Goal: Transaction & Acquisition: Obtain resource

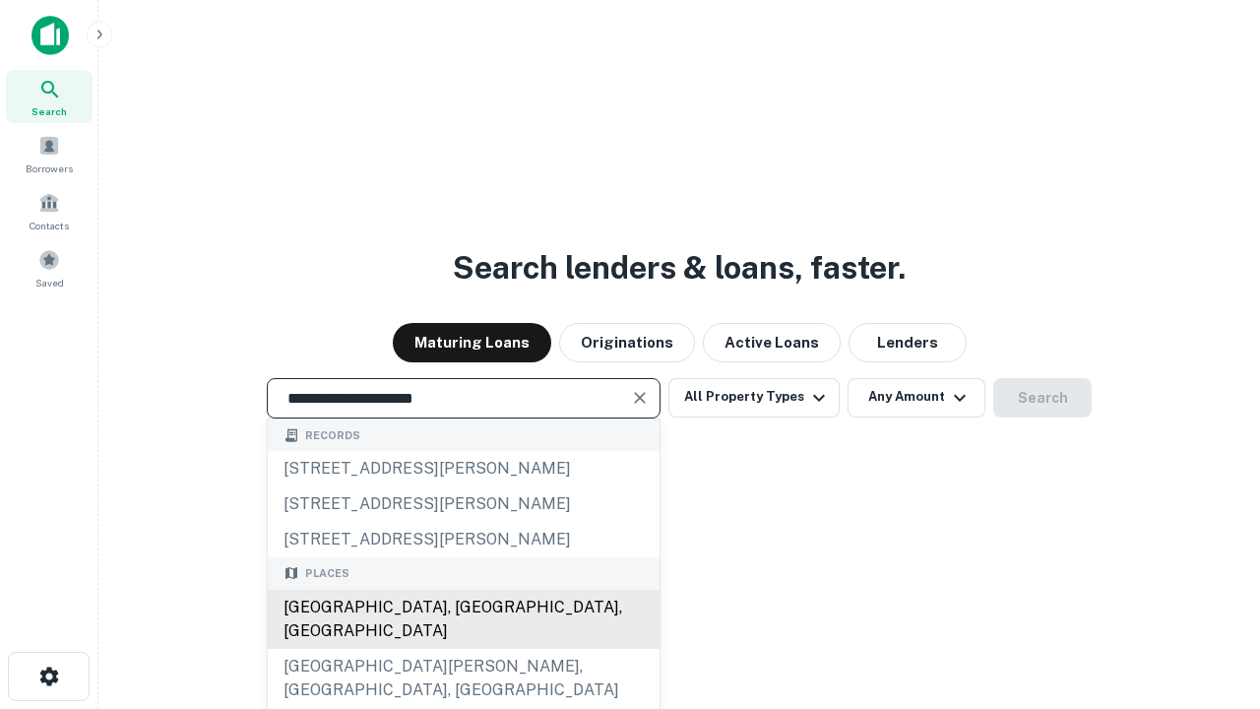
click at [463, 649] on div "[GEOGRAPHIC_DATA], [GEOGRAPHIC_DATA], [GEOGRAPHIC_DATA]" at bounding box center [464, 619] width 392 height 59
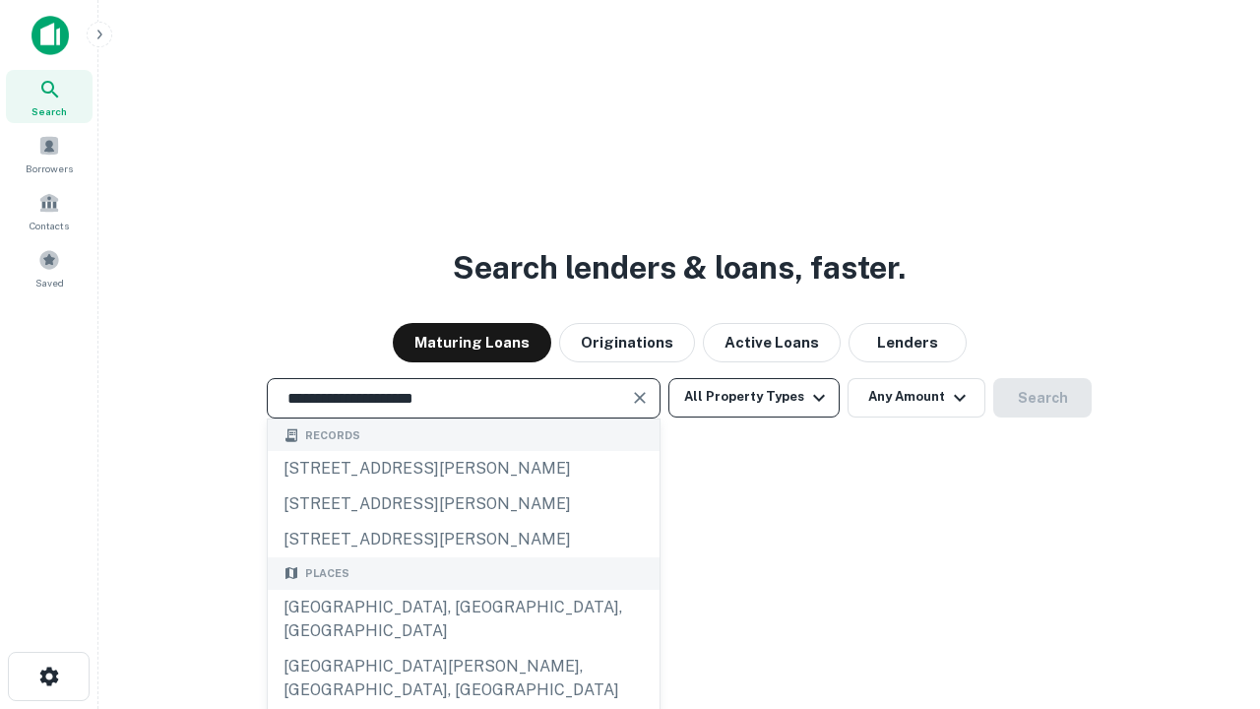
type input "**********"
click at [754, 397] on button "All Property Types" at bounding box center [754, 397] width 171 height 39
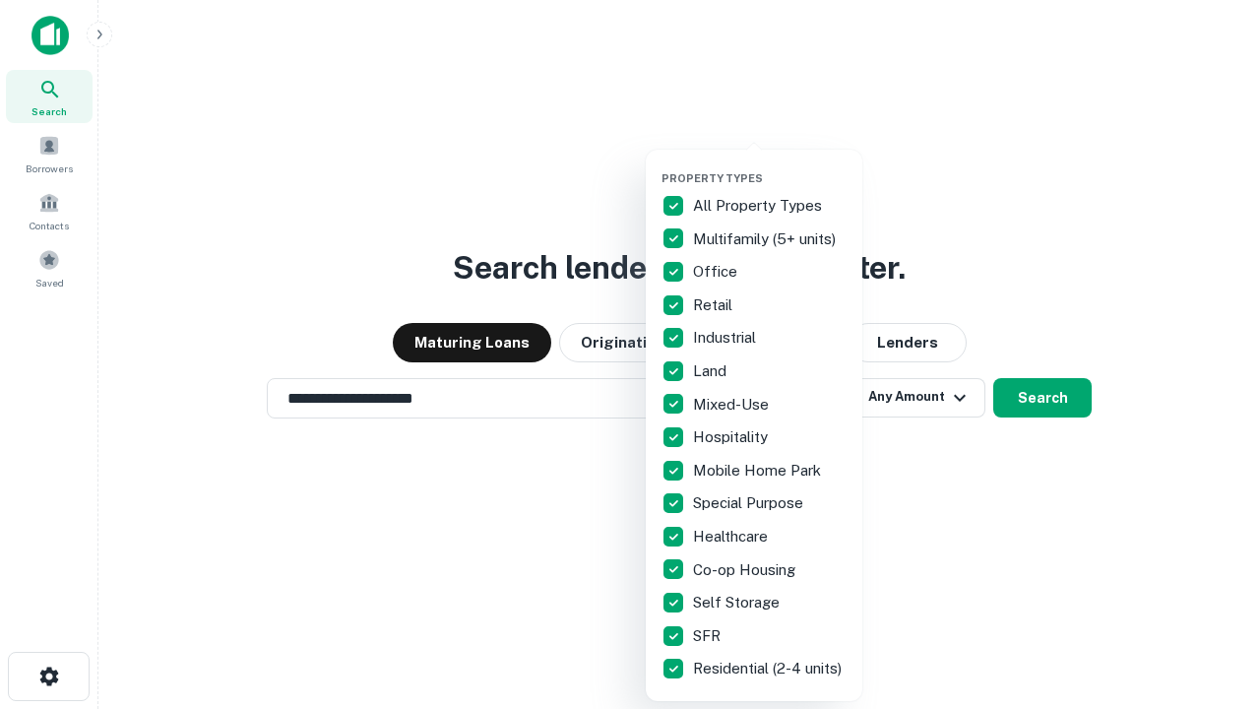
click at [770, 165] on button "button" at bounding box center [770, 165] width 217 height 1
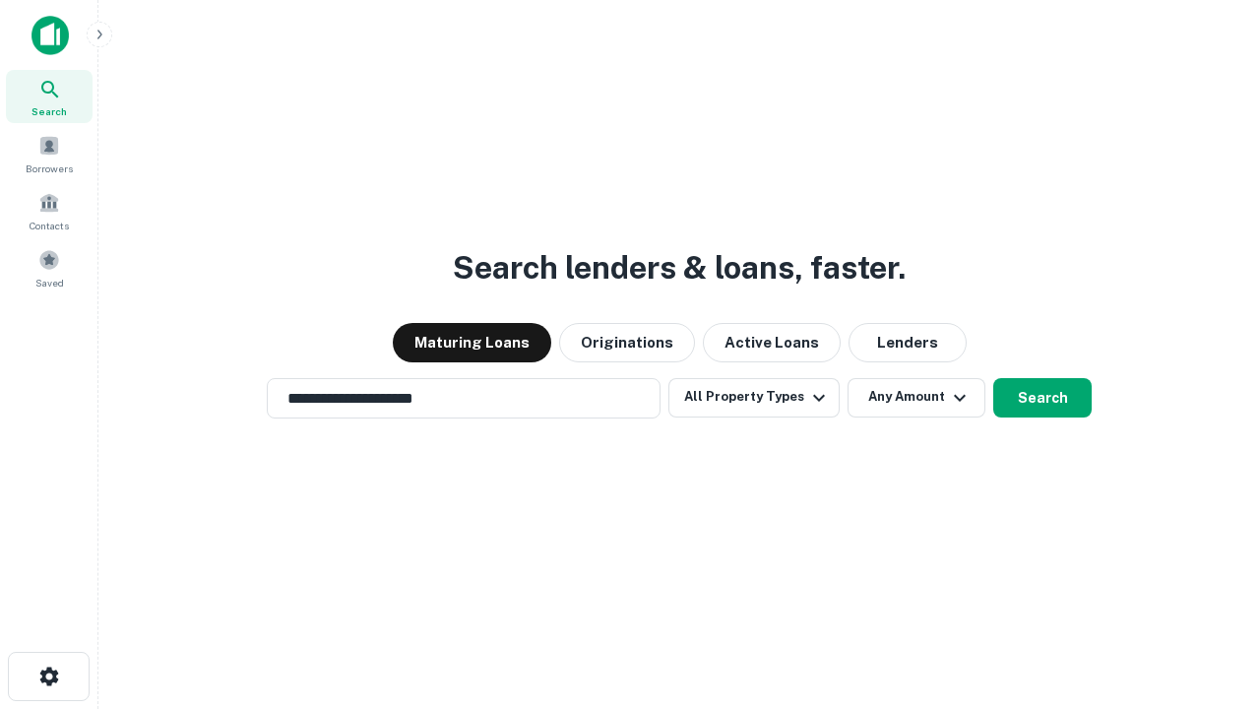
scroll to position [12, 237]
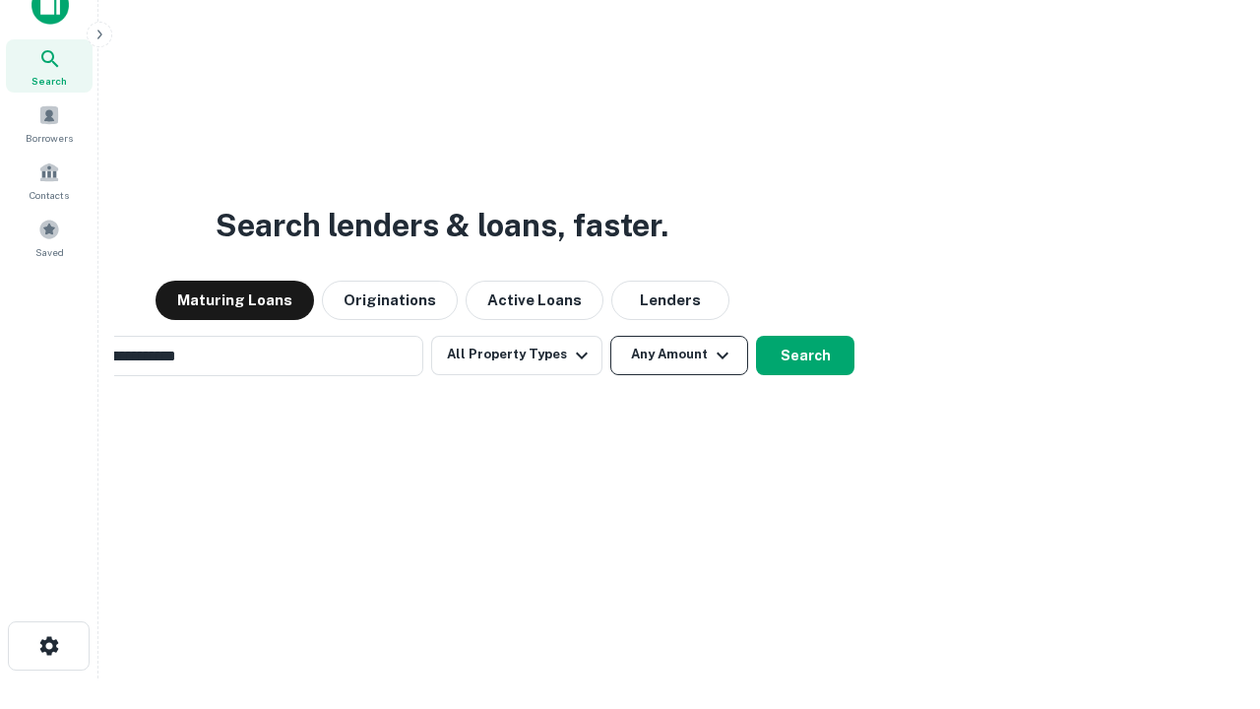
click at [610, 336] on button "Any Amount" at bounding box center [679, 355] width 138 height 39
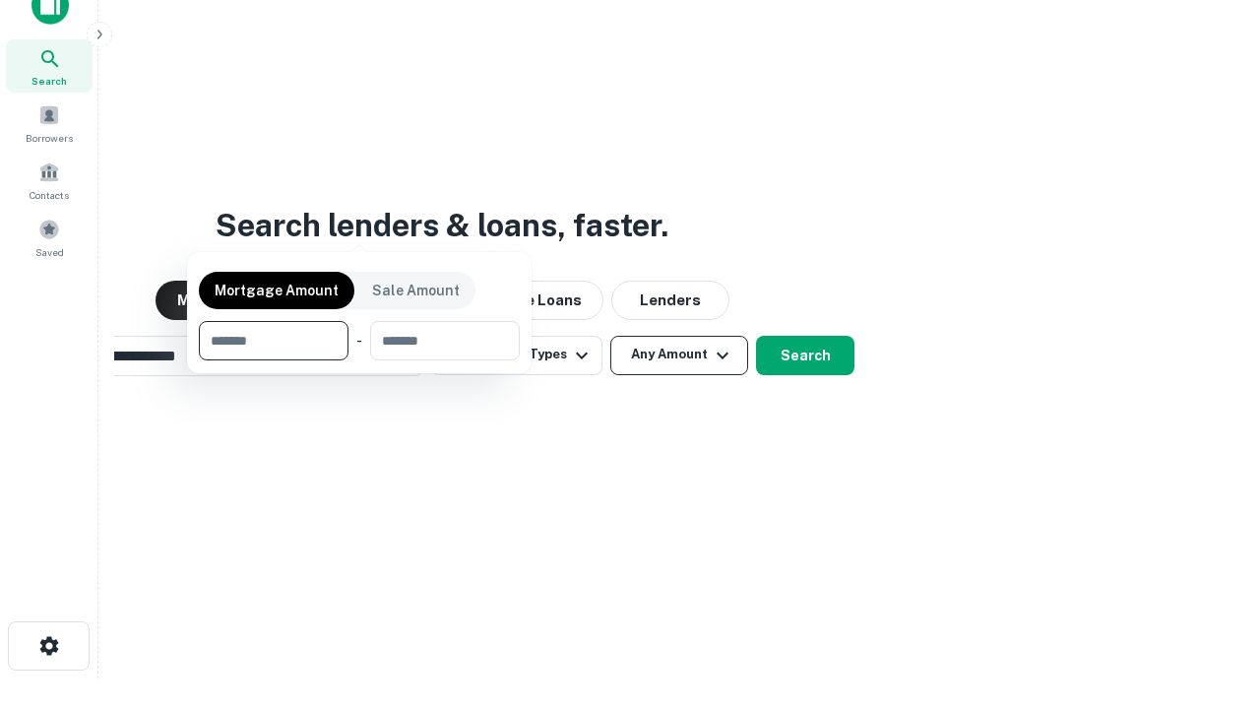
scroll to position [142, 557]
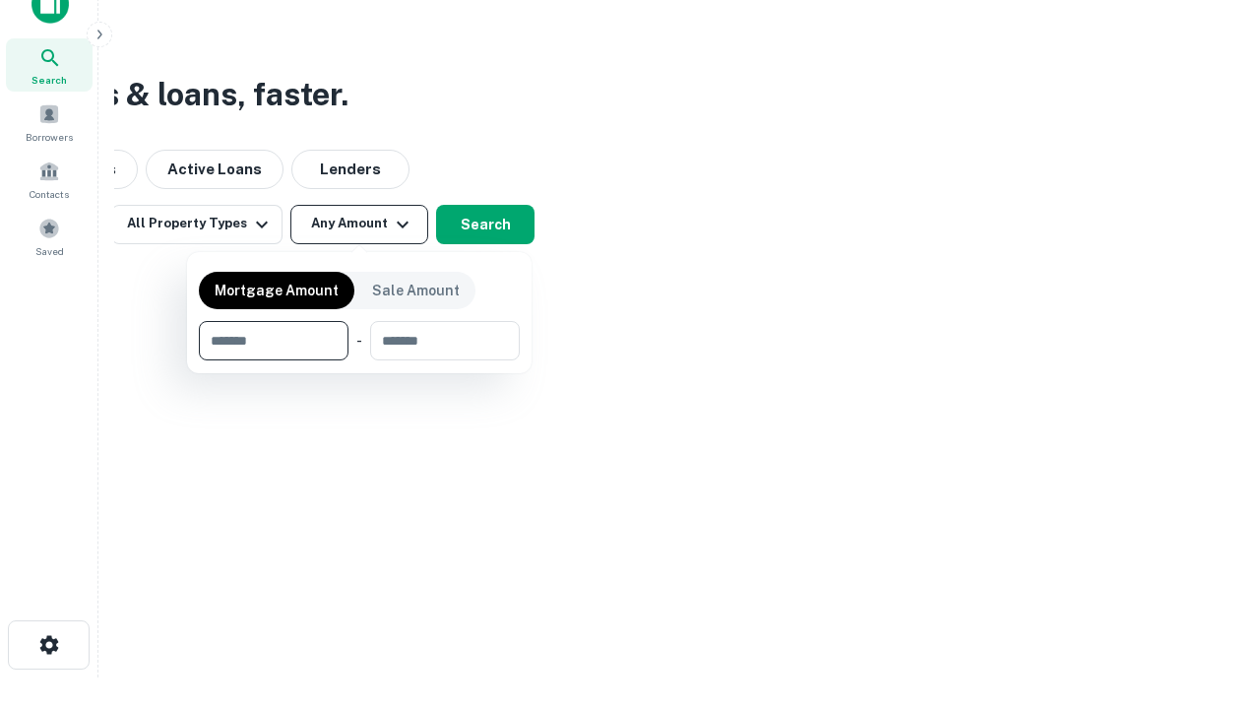
type input "*******"
click at [359, 360] on button "button" at bounding box center [359, 360] width 321 height 1
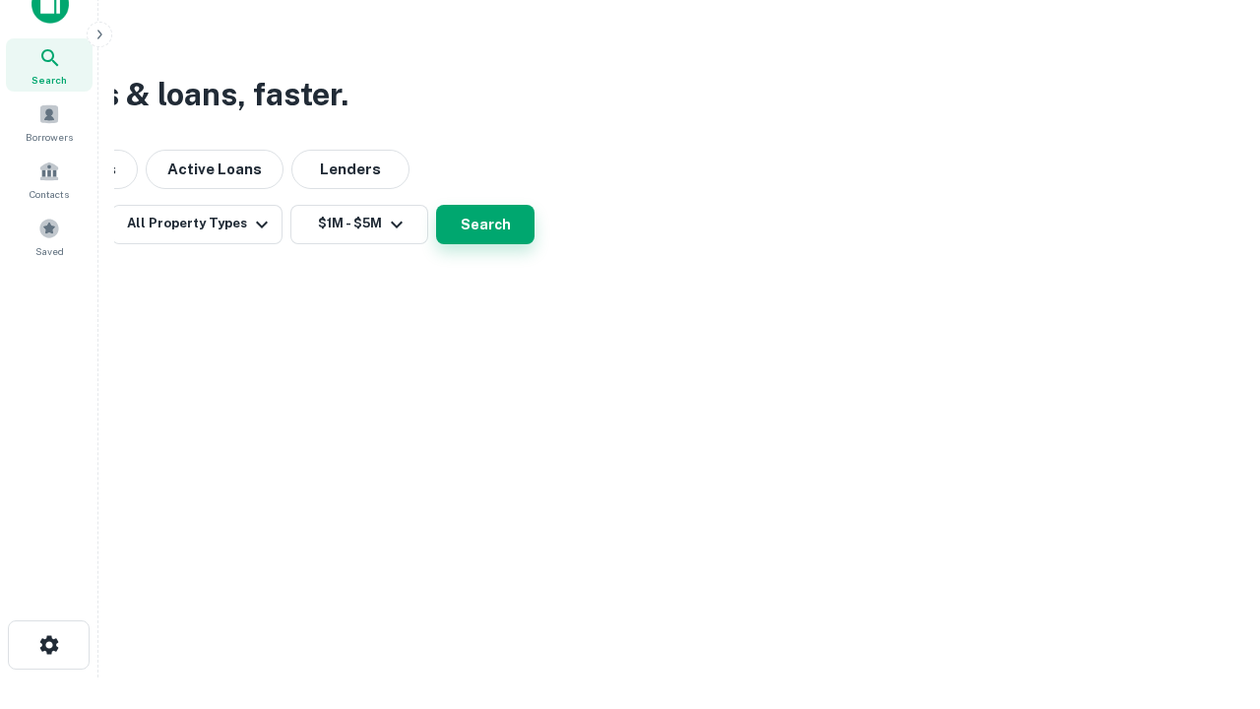
click at [535, 244] on button "Search" at bounding box center [485, 224] width 98 height 39
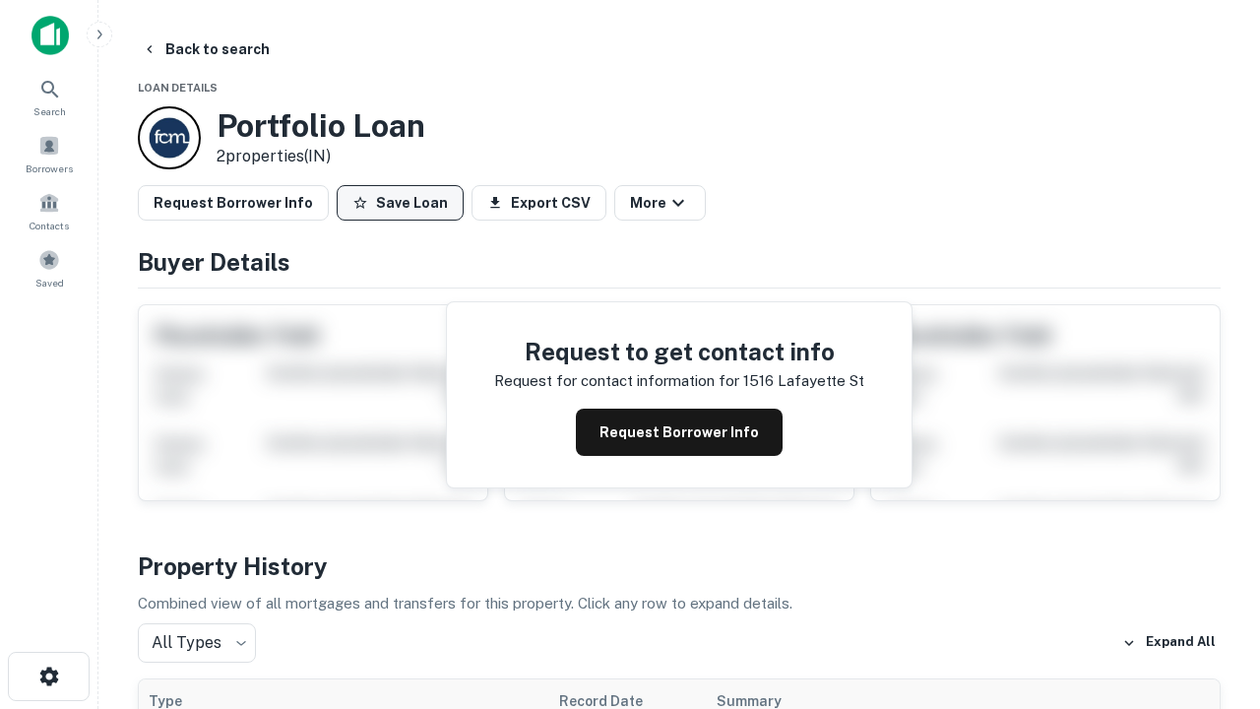
click at [400, 203] on button "Save Loan" at bounding box center [400, 202] width 127 height 35
click at [405, 203] on button "Loan Saved" at bounding box center [405, 202] width 136 height 35
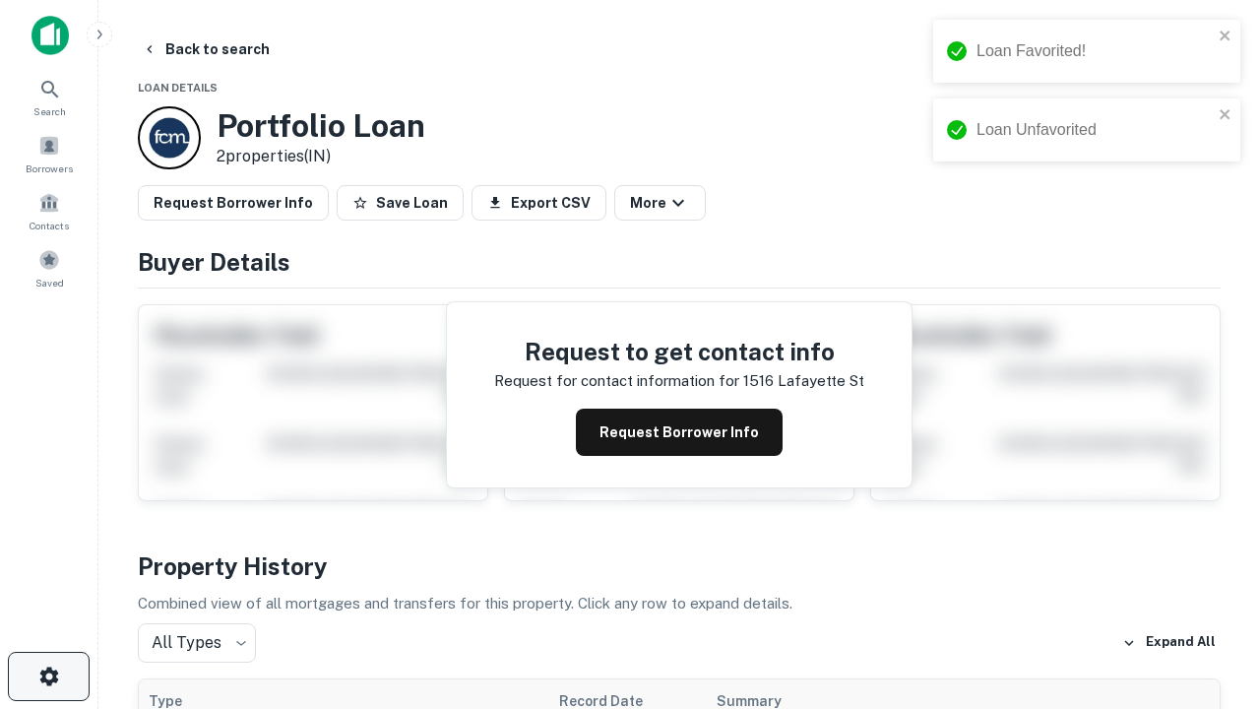
click at [48, 676] on icon "button" at bounding box center [49, 677] width 24 height 24
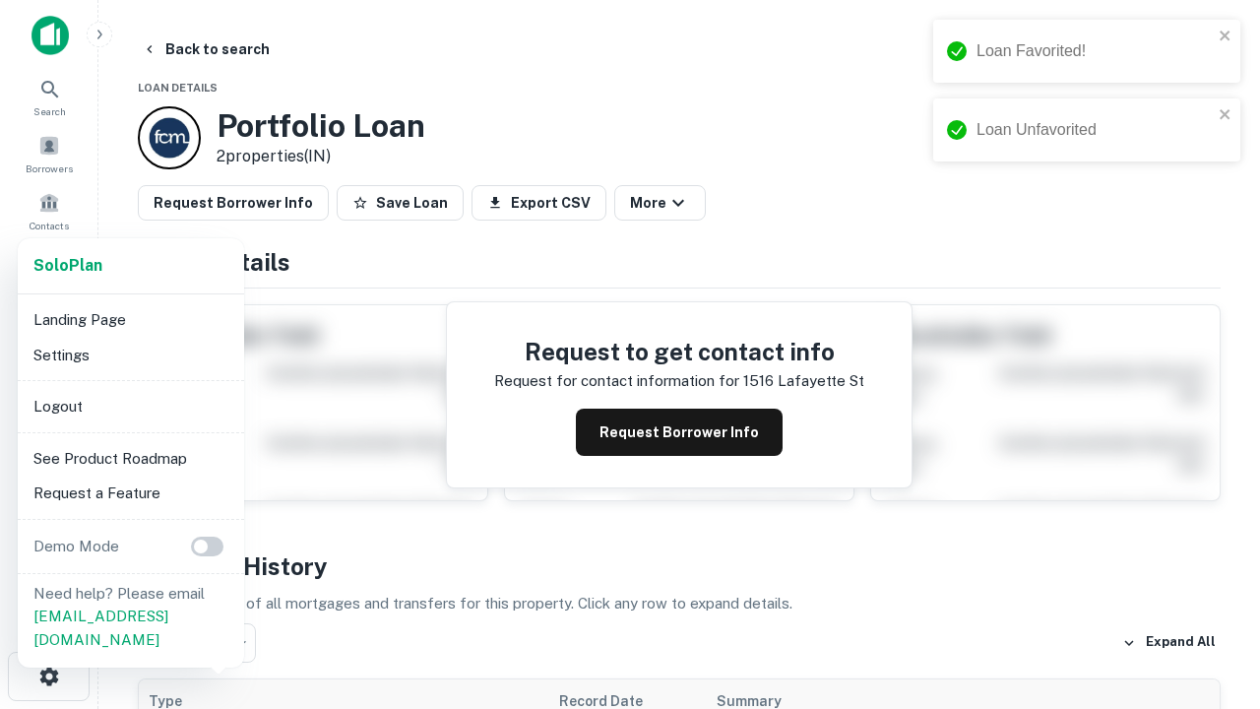
click at [130, 406] on li "Logout" at bounding box center [131, 406] width 211 height 35
